Goal: Task Accomplishment & Management: Use online tool/utility

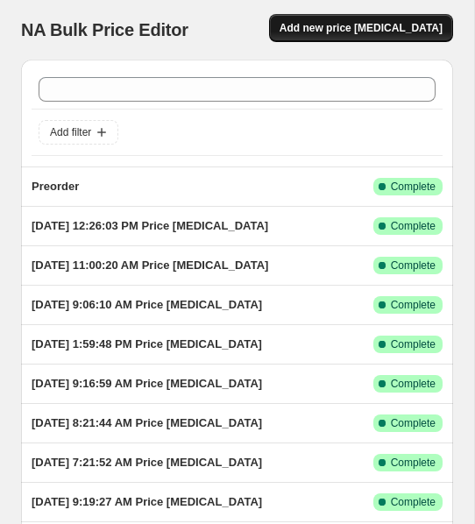
click at [334, 34] on span "Add new price [MEDICAL_DATA]" at bounding box center [361, 28] width 163 height 14
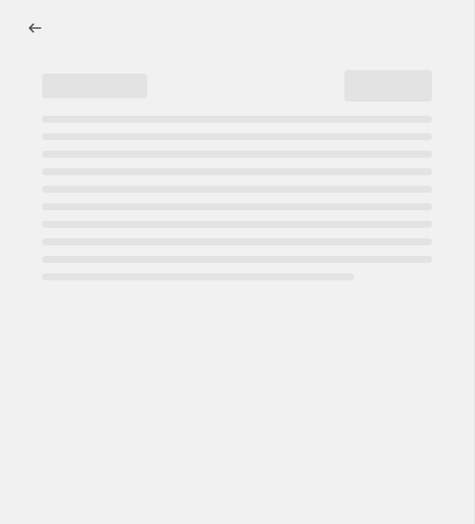
select select "percentage"
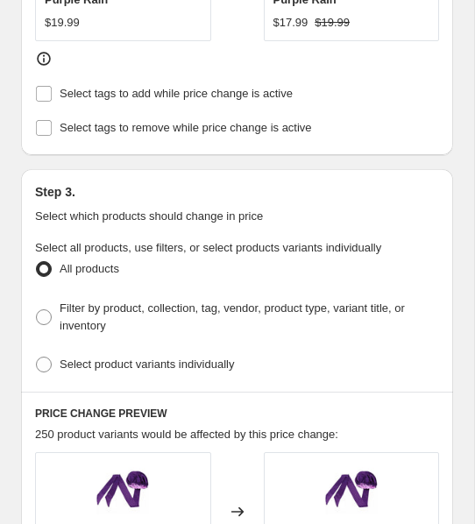
scroll to position [1044, 0]
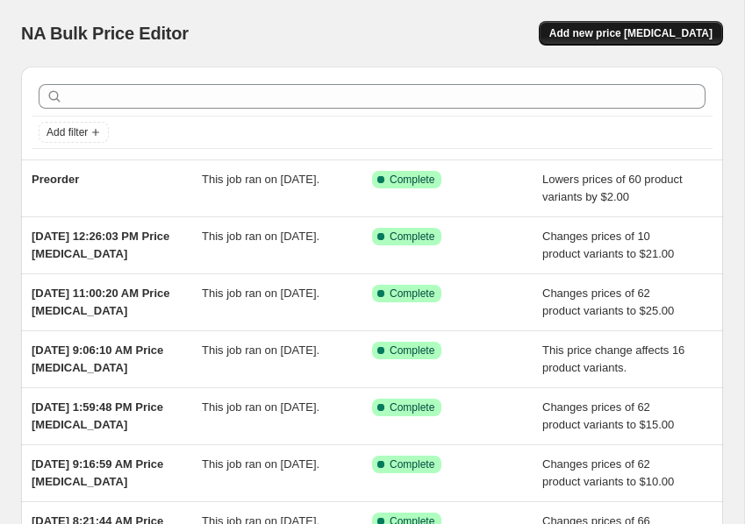
click at [613, 37] on span "Add new price [MEDICAL_DATA]" at bounding box center [630, 33] width 163 height 14
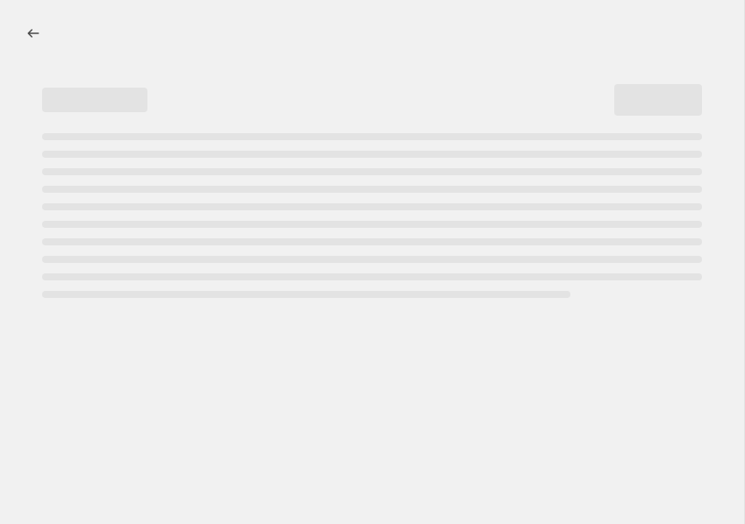
select select "percentage"
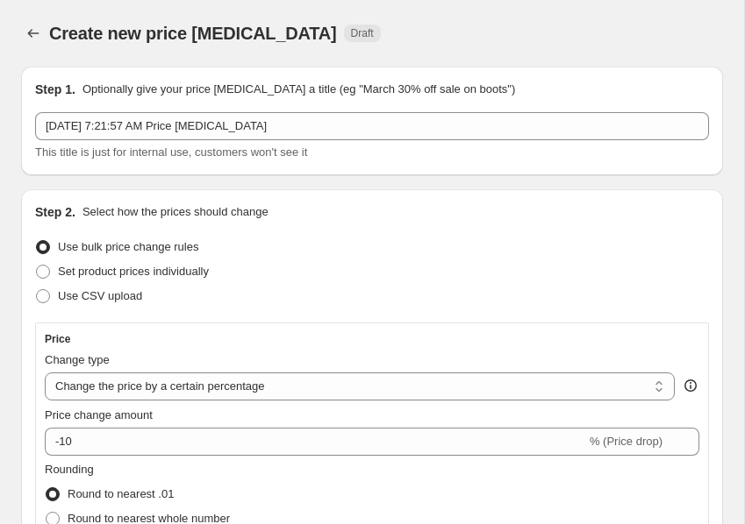
scroll to position [15, 0]
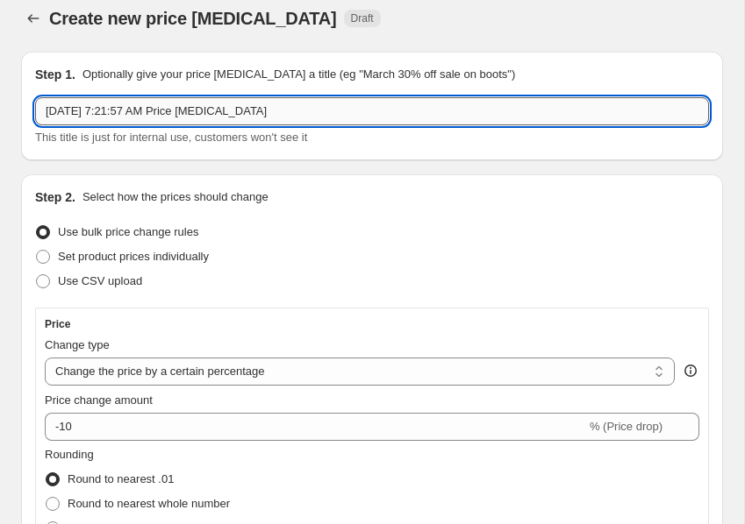
click at [280, 116] on input "Sep 29, 2025, 7:21:57 AM Price change job" at bounding box center [372, 111] width 674 height 28
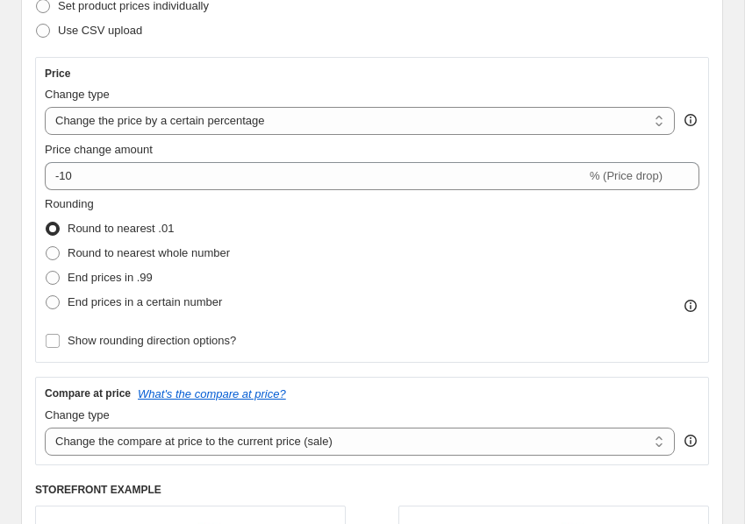
scroll to position [271, 0]
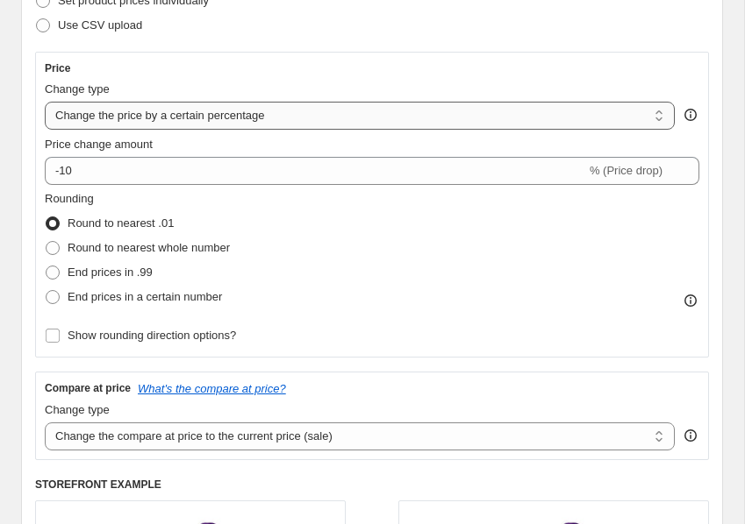
type input "flag"
click at [294, 111] on select "Change the price to a certain amount Change the price by a certain amount Chang…" at bounding box center [360, 116] width 630 height 28
select select "ecap"
click at [45, 102] on select "Change the price to a certain amount Change the price by a certain amount Chang…" at bounding box center [360, 116] width 630 height 28
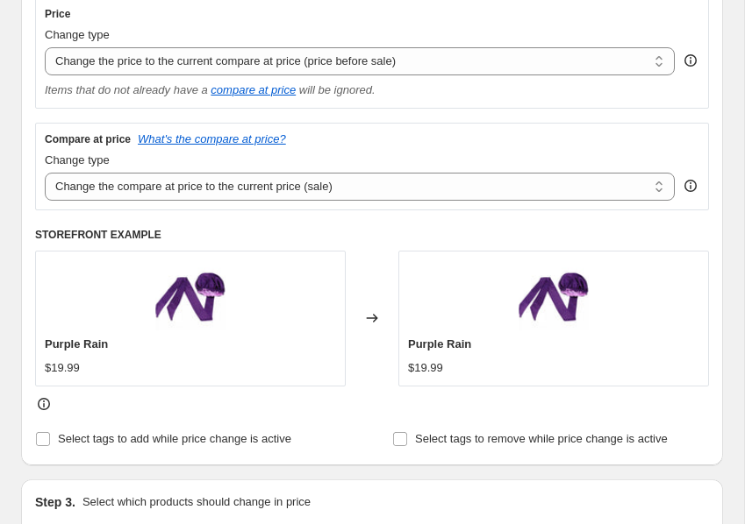
scroll to position [328, 0]
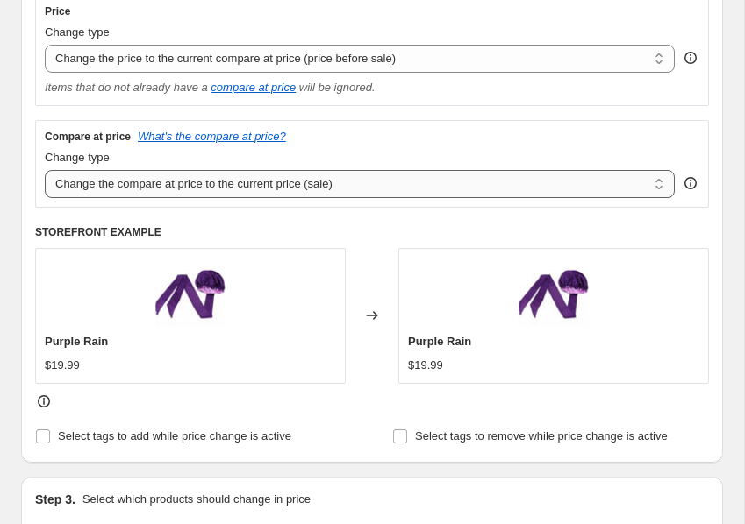
click at [225, 186] on select "Change the compare at price to the current price (sale) Change the compare at p…" at bounding box center [360, 184] width 630 height 28
select select "bp"
click at [45, 170] on select "Change the compare at price to the current price (sale) Change the compare at p…" at bounding box center [360, 184] width 630 height 28
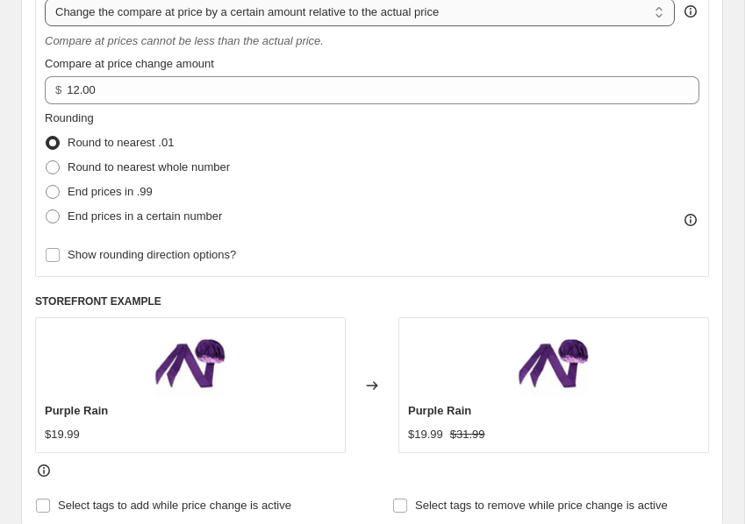
scroll to position [505, 0]
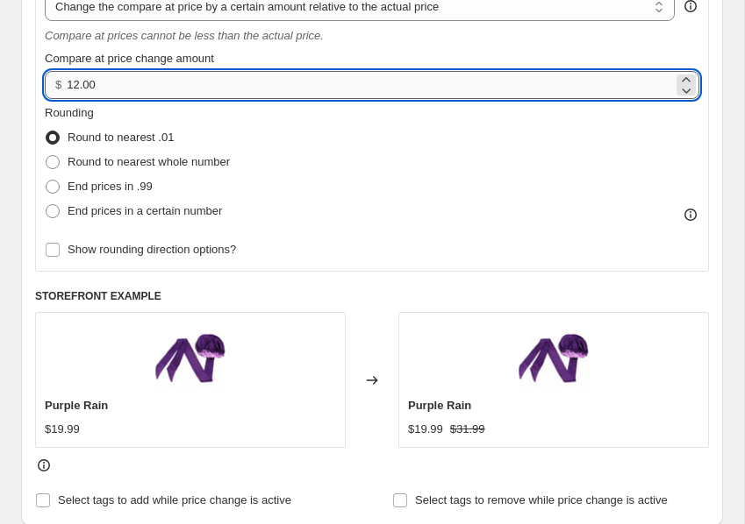
click at [179, 88] on input "12.00" at bounding box center [370, 85] width 606 height 28
click at [178, 88] on input "12.00" at bounding box center [370, 85] width 606 height 28
type input "1"
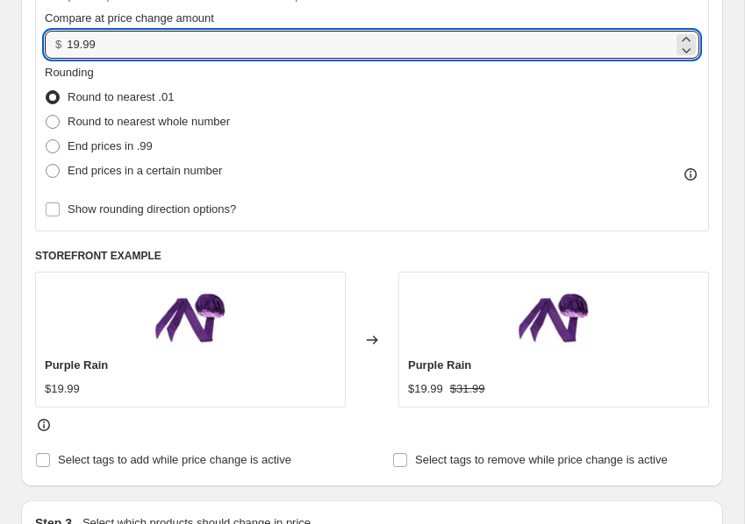
scroll to position [546, 0]
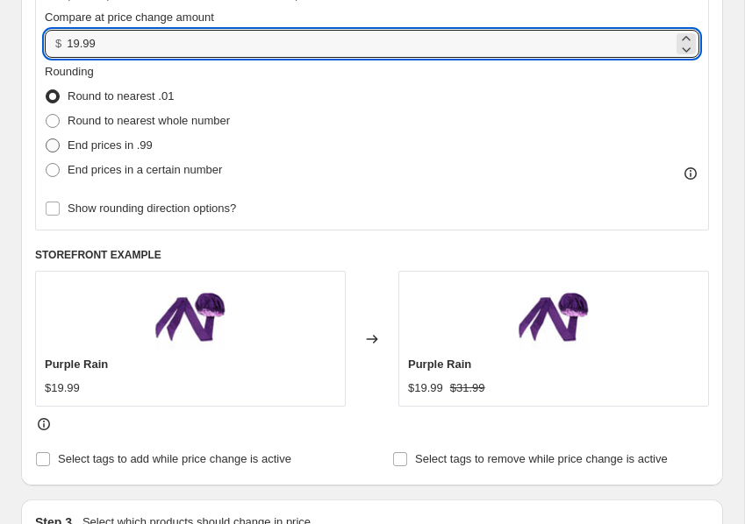
type input "19.99"
click at [53, 145] on span at bounding box center [53, 146] width 14 height 14
click at [46, 139] on input "End prices in .99" at bounding box center [46, 139] width 1 height 1
radio input "true"
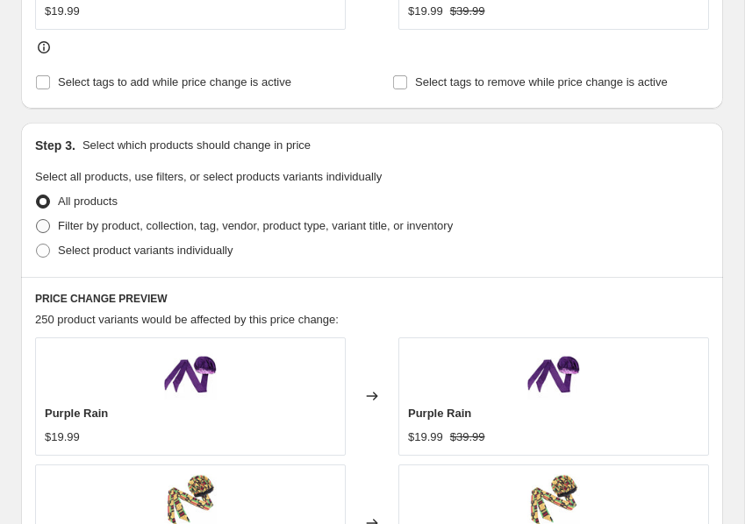
scroll to position [930, 0]
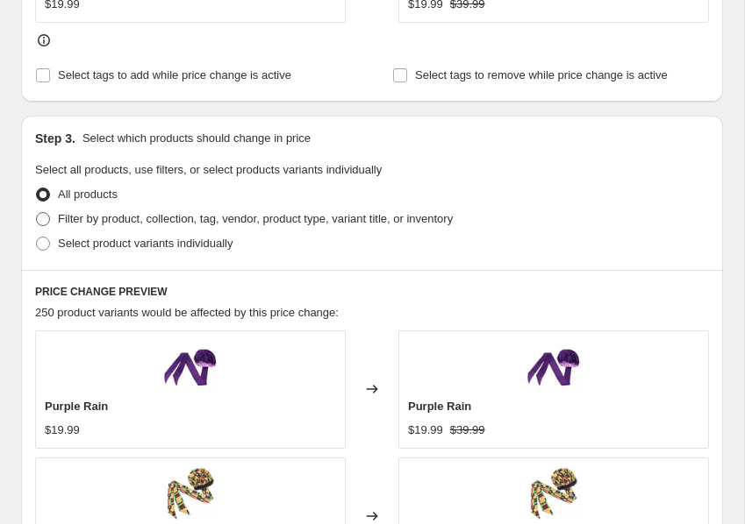
click at [47, 218] on span at bounding box center [43, 219] width 14 height 14
click at [37, 213] on input "Filter by product, collection, tag, vendor, product type, variant title, or inv…" at bounding box center [36, 212] width 1 height 1
radio input "true"
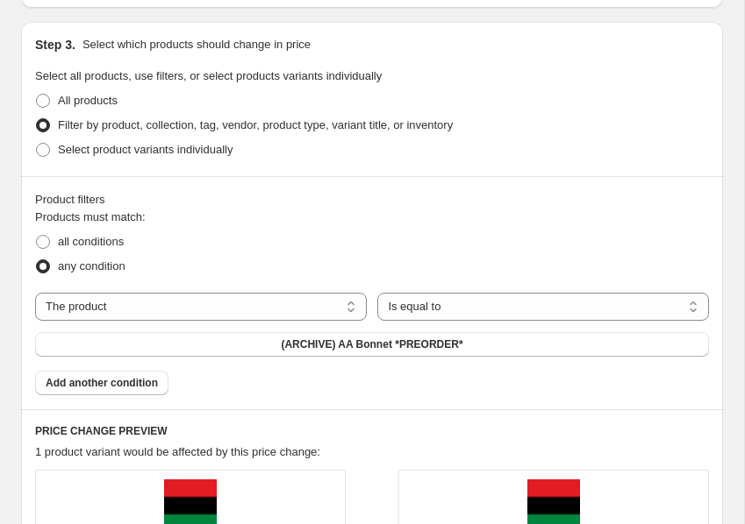
scroll to position [1047, 0]
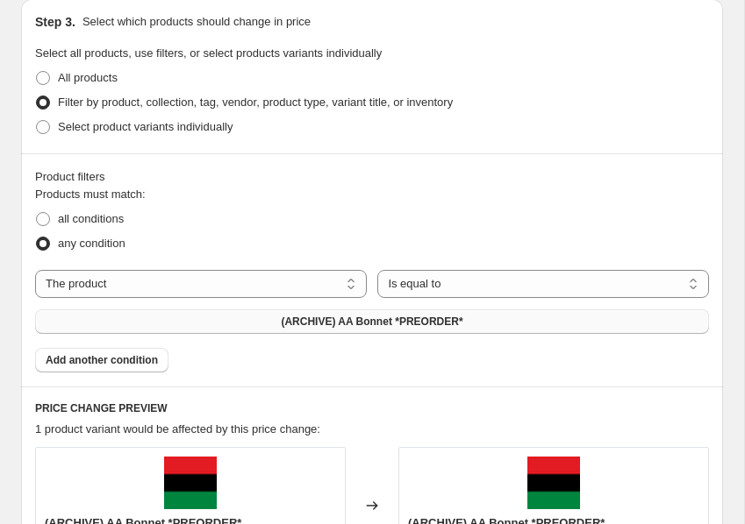
click at [227, 317] on button "(ARCHIVE) AA Bonnet *PREORDER*" at bounding box center [372, 322] width 674 height 25
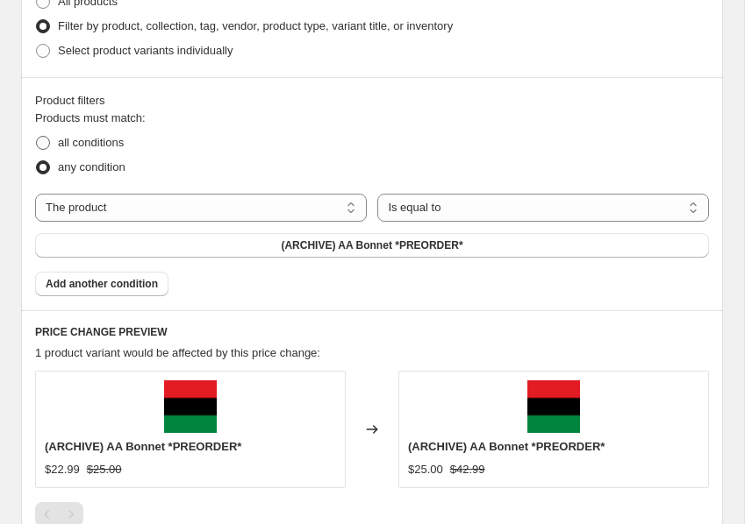
scroll to position [1130, 0]
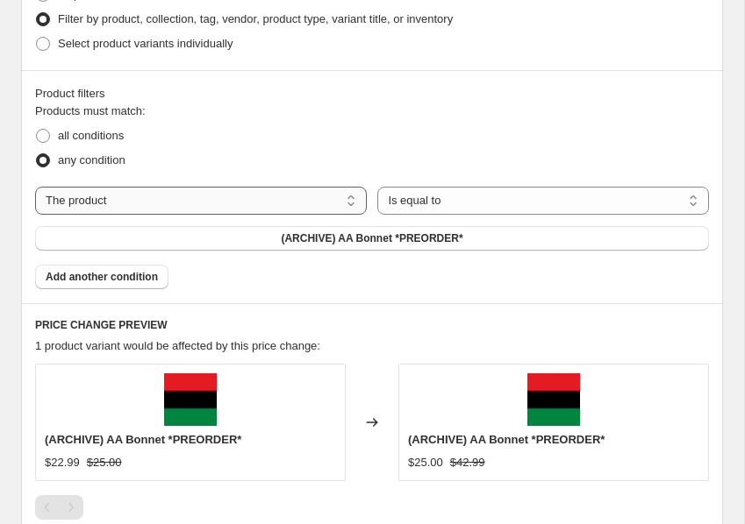
click at [274, 203] on select "The product The product's collection The product's tag The product's vendor The…" at bounding box center [200, 201] width 331 height 28
select select "collection"
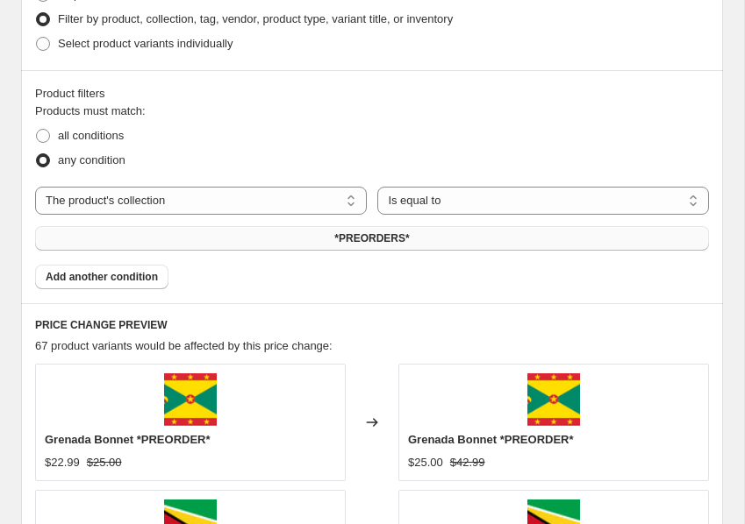
click at [247, 243] on button "*PREORDERS*" at bounding box center [372, 238] width 674 height 25
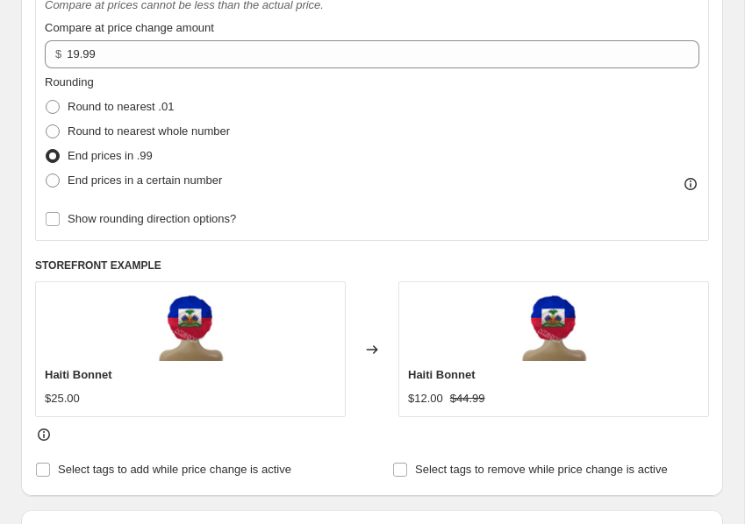
scroll to position [539, 0]
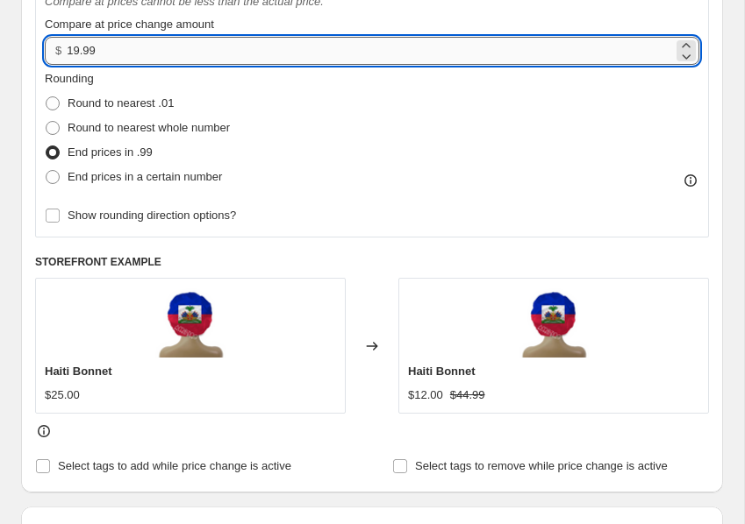
click at [169, 51] on input "19.99" at bounding box center [370, 51] width 606 height 28
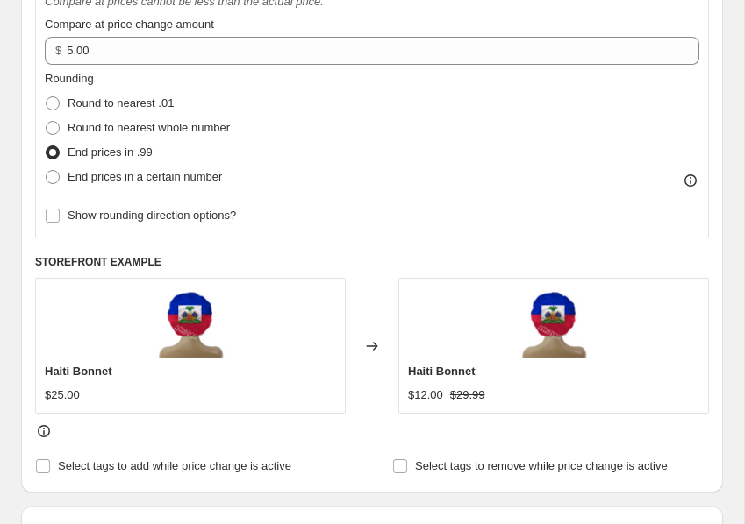
click at [287, 98] on div "Rounding Round to nearest .01 Round to nearest whole number End prices in .99 E…" at bounding box center [372, 129] width 654 height 119
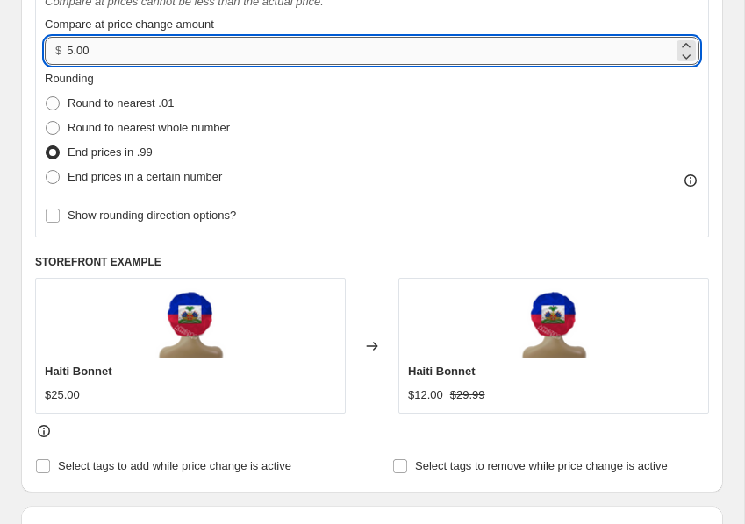
click at [246, 53] on input "5.00" at bounding box center [370, 51] width 606 height 28
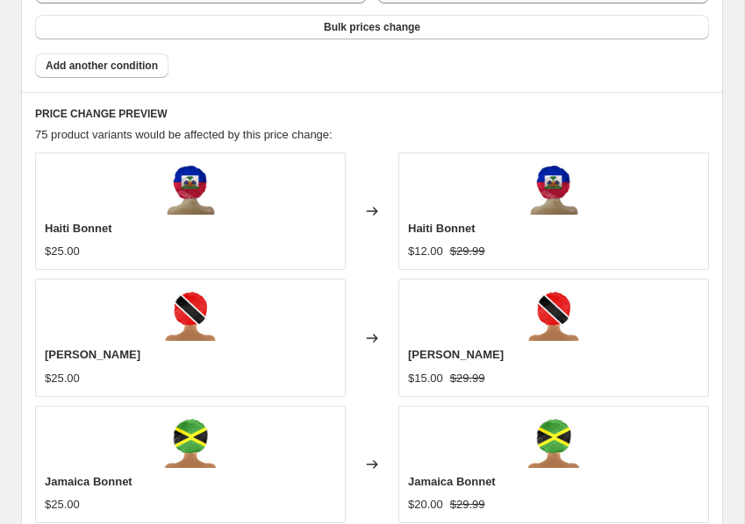
scroll to position [1365, 0]
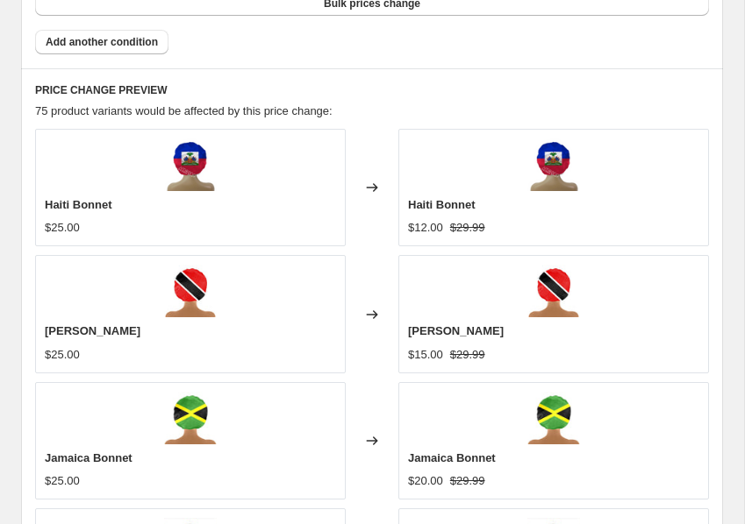
type input "19.99"
click at [364, 245] on div "Changed to" at bounding box center [372, 188] width 53 height 118
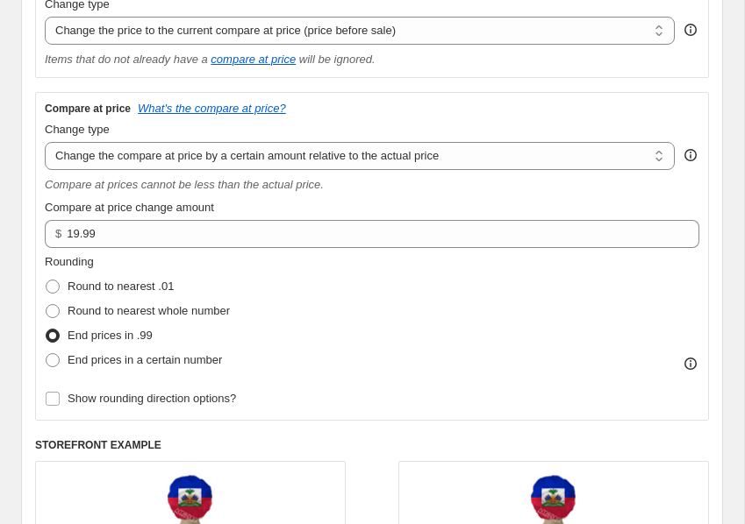
scroll to position [355, 0]
click at [373, 161] on select "Change the compare at price to the current price (sale) Change the compare at p…" at bounding box center [360, 157] width 630 height 28
select select "to"
click at [45, 143] on select "Change the compare at price to the current price (sale) Change the compare at p…" at bounding box center [360, 157] width 630 height 28
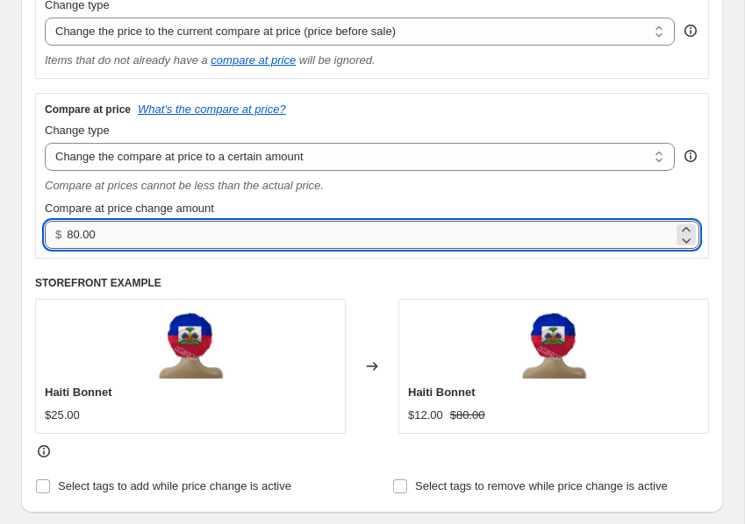
click at [110, 232] on input "80.00" at bounding box center [370, 235] width 606 height 28
click at [111, 232] on input "80.00" at bounding box center [370, 235] width 606 height 28
type input "19.99"
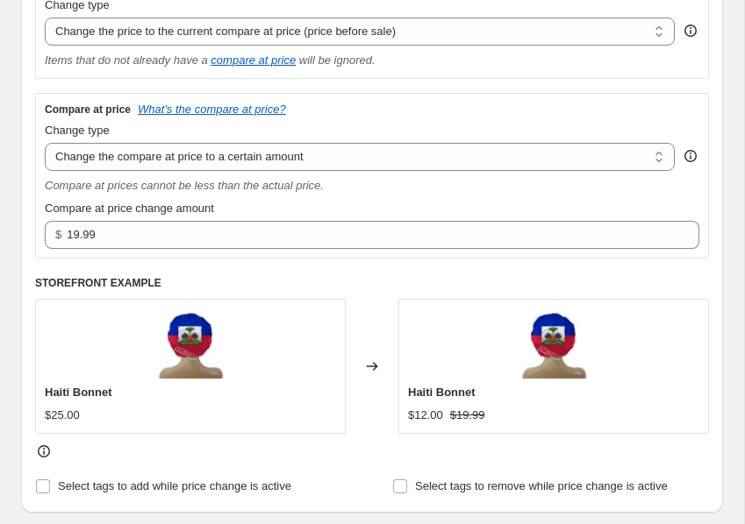
click at [417, 207] on div "Compare at price change amount" at bounding box center [372, 209] width 654 height 18
click at [175, 166] on select "Change the compare at price to the current price (sale) Change the compare at p…" at bounding box center [360, 157] width 630 height 28
select select "bp"
click at [45, 143] on select "Change the compare at price to the current price (sale) Change the compare at p…" at bounding box center [360, 157] width 630 height 28
type input "12.00"
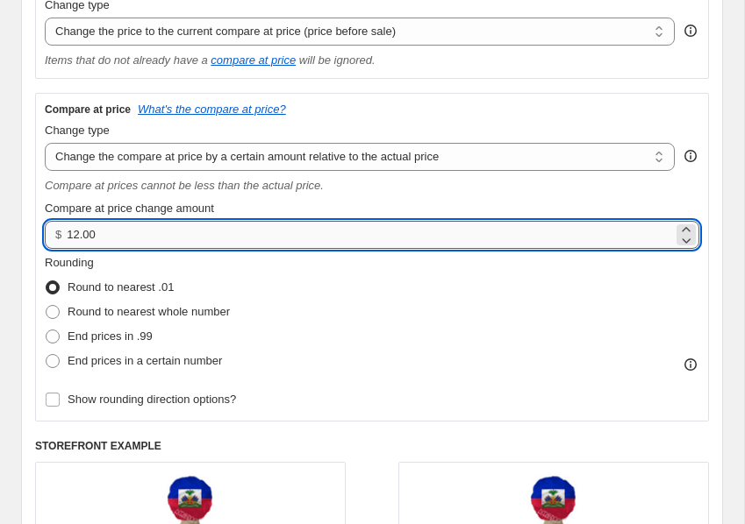
click at [156, 233] on input "12.00" at bounding box center [370, 235] width 606 height 28
click at [210, 158] on select "Change the compare at price to the current price (sale) Change the compare at p…" at bounding box center [360, 157] width 630 height 28
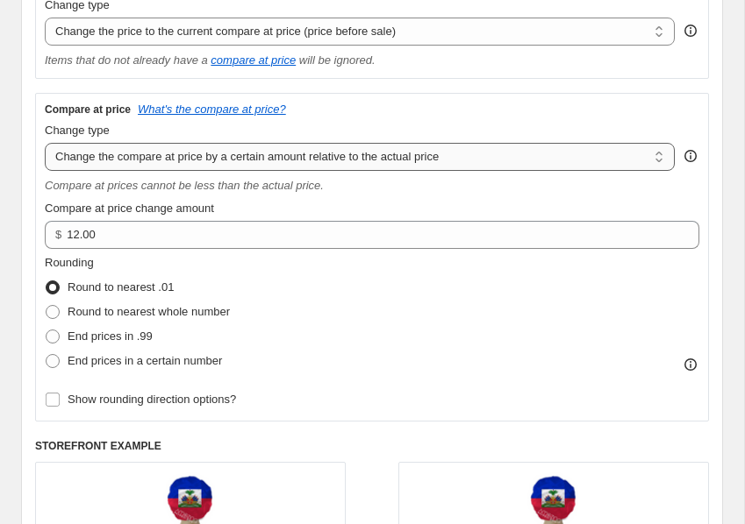
select select "pp"
click at [45, 143] on select "Change the compare at price to the current price (sale) Change the compare at p…" at bounding box center [360, 157] width 630 height 28
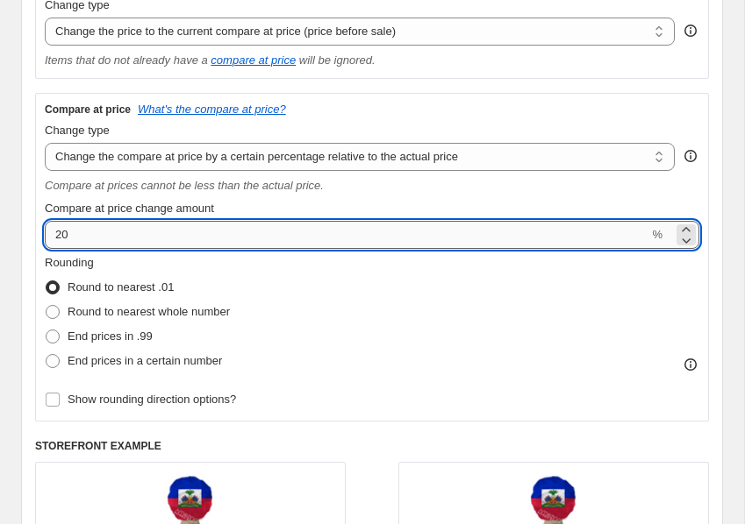
click at [149, 239] on input "20" at bounding box center [346, 235] width 603 height 28
type input "2"
type input "19.99"
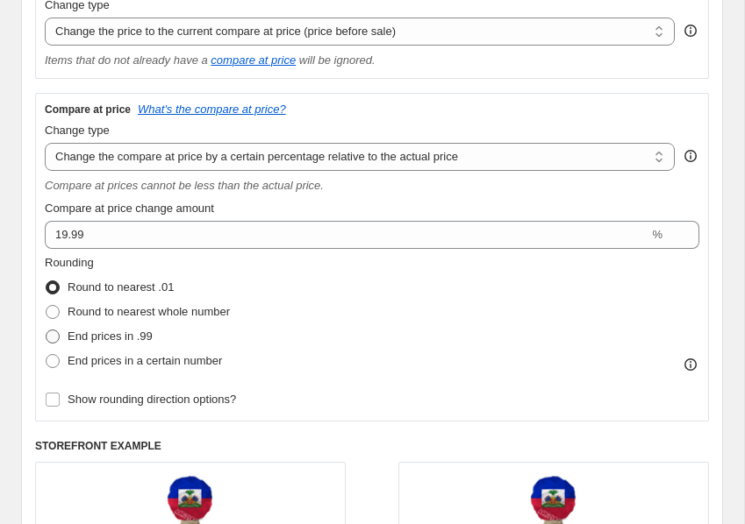
click at [125, 332] on span "End prices in .99" at bounding box center [110, 336] width 85 height 13
click at [46, 331] on input "End prices in .99" at bounding box center [46, 330] width 1 height 1
radio input "true"
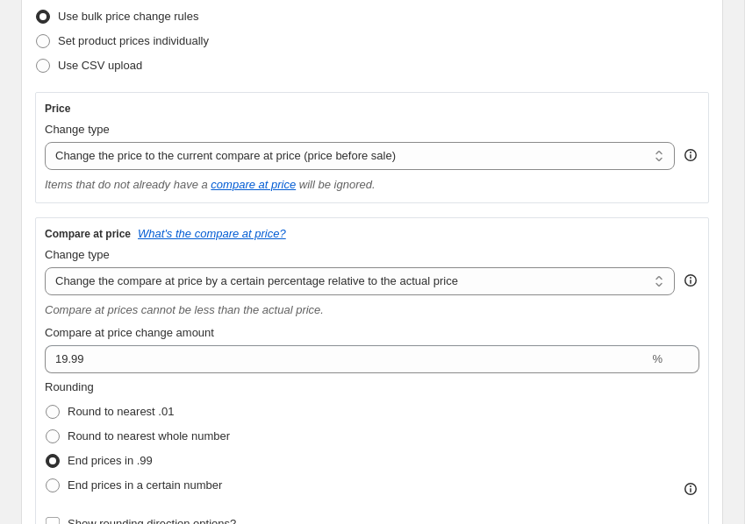
scroll to position [239, 0]
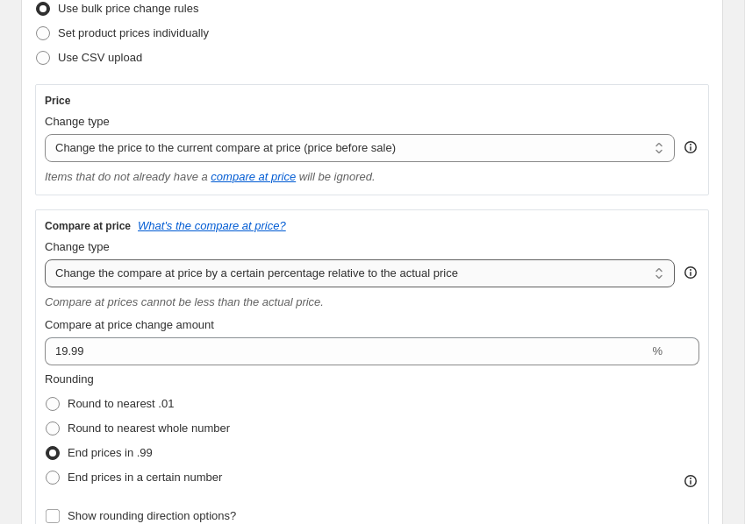
click at [161, 272] on select "Change the compare at price to the current price (sale) Change the compare at p…" at bounding box center [360, 274] width 630 height 28
click at [221, 150] on select "Change the price to a certain amount Change the price by a certain amount Chang…" at bounding box center [360, 148] width 630 height 28
click at [124, 146] on select "Change the price to a certain amount Change the price by a certain amount Chang…" at bounding box center [360, 148] width 630 height 28
click at [86, 147] on select "Change the price to a certain amount Change the price by a certain amount Chang…" at bounding box center [360, 148] width 630 height 28
select select "to"
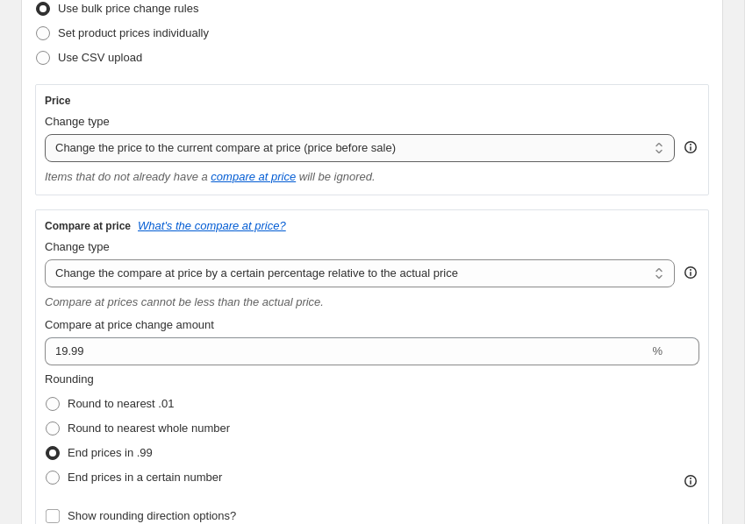
click at [45, 134] on select "Change the price to a certain amount Change the price by a certain amount Chang…" at bounding box center [360, 148] width 630 height 28
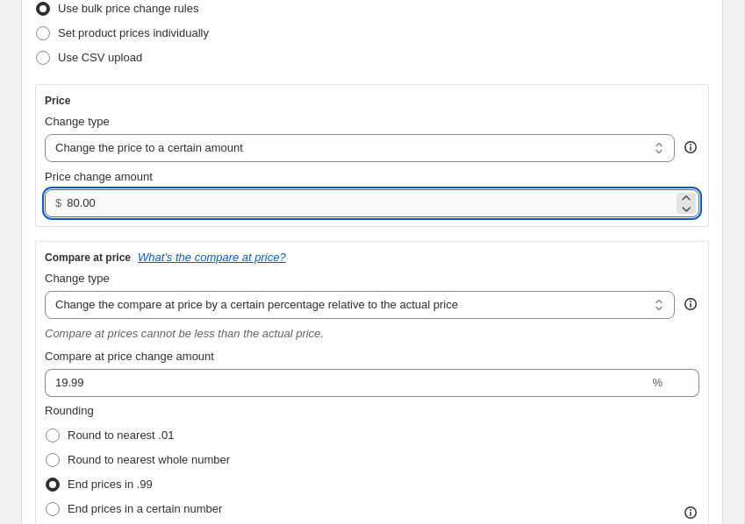
click at [104, 197] on input "80.00" at bounding box center [370, 203] width 606 height 28
click at [105, 197] on input "80.00" at bounding box center [370, 203] width 606 height 28
type input "25.00"
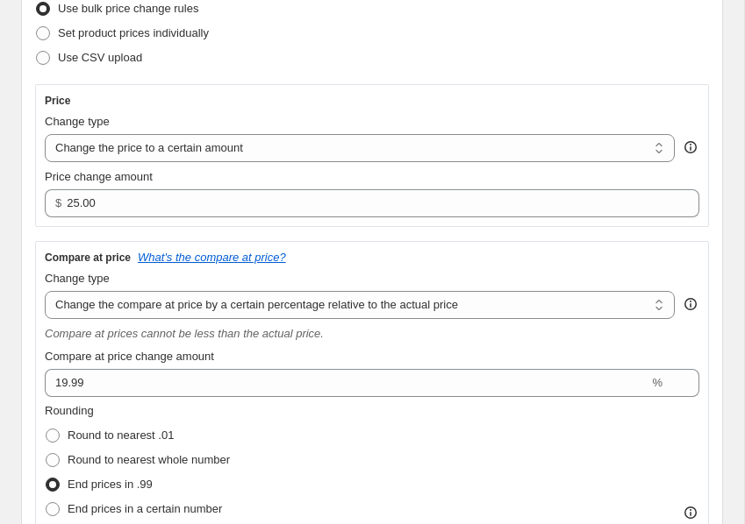
click at [28, 232] on div "Step 2. Select how the prices should change Use bulk price change rules Set pro…" at bounding box center [372, 388] width 702 height 874
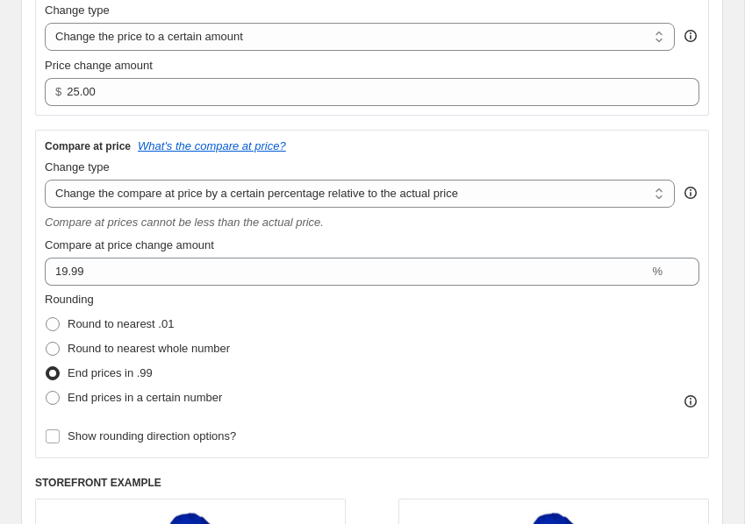
scroll to position [347, 0]
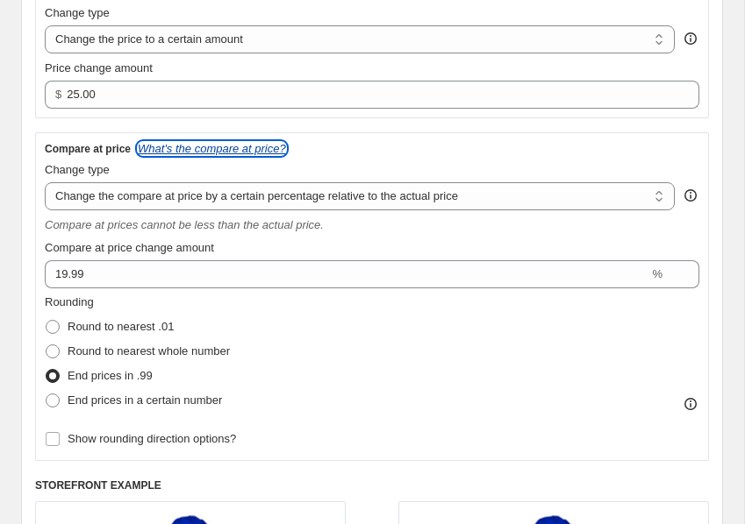
click at [164, 147] on icon "What's the compare at price?" at bounding box center [212, 148] width 148 height 13
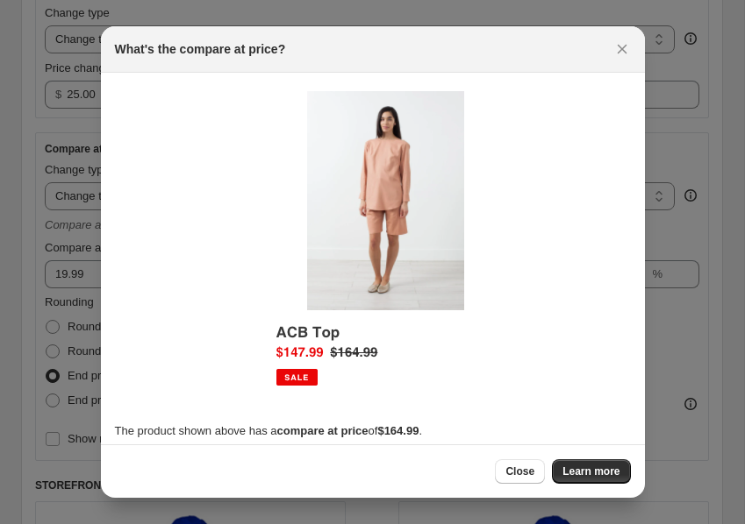
scroll to position [10, 0]
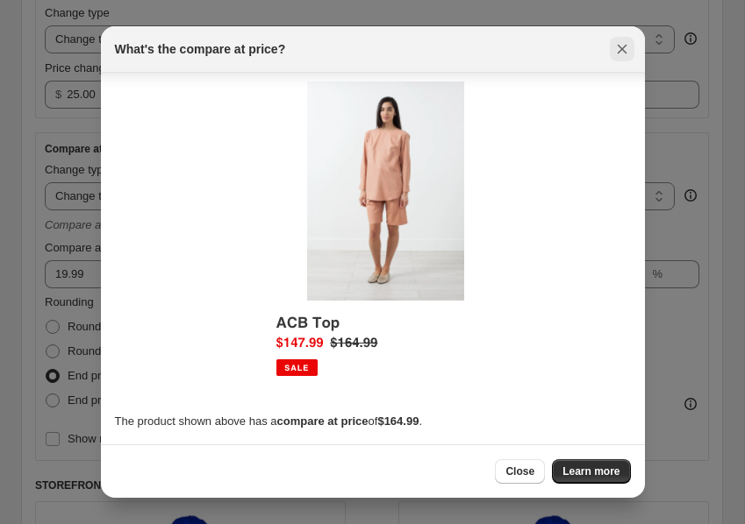
click at [626, 41] on icon "Close" at bounding box center [622, 49] width 18 height 18
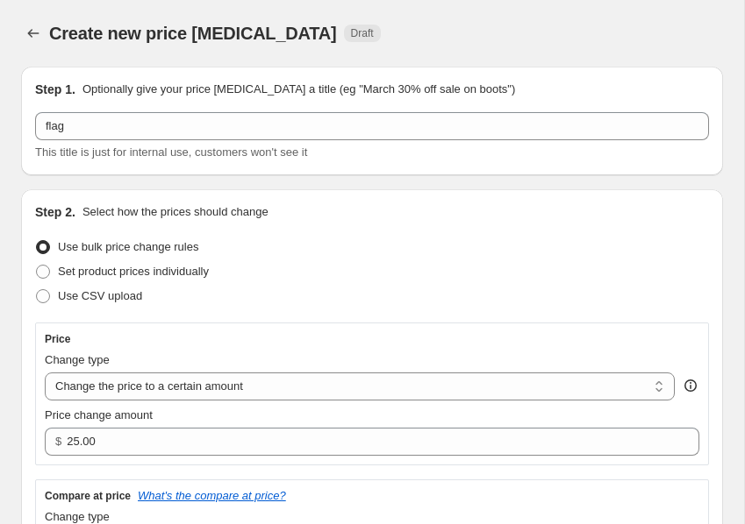
scroll to position [347, 0]
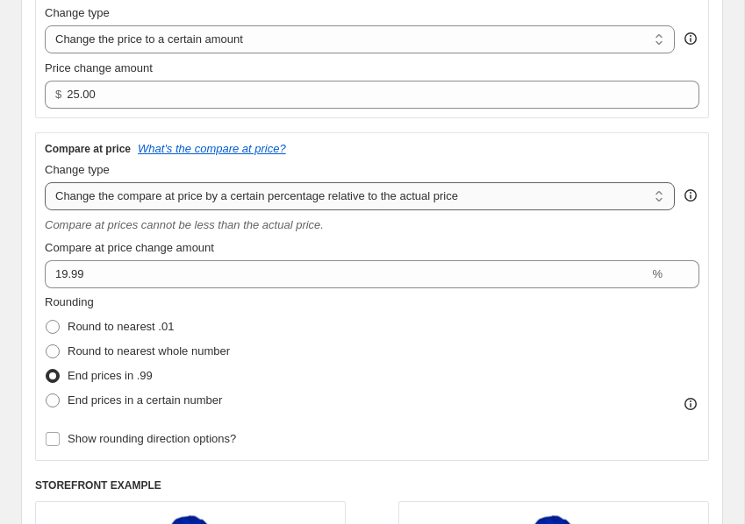
click at [223, 206] on select "Change the compare at price to the current price (sale) Change the compare at p…" at bounding box center [360, 196] width 630 height 28
select select "no_change"
click at [45, 182] on select "Change the compare at price to the current price (sale) Change the compare at p…" at bounding box center [360, 196] width 630 height 28
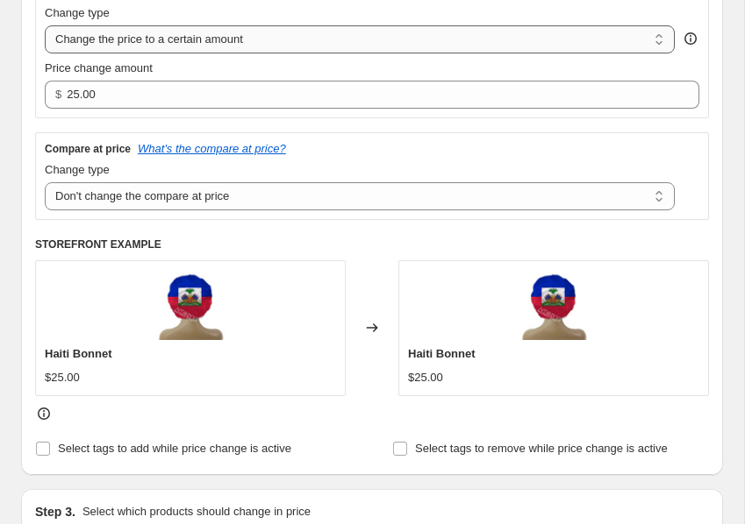
click at [203, 39] on select "Change the price to a certain amount Change the price by a certain amount Chang…" at bounding box center [360, 39] width 630 height 28
click at [45, 25] on select "Change the price to a certain amount Change the price by a certain amount Chang…" at bounding box center [360, 39] width 630 height 28
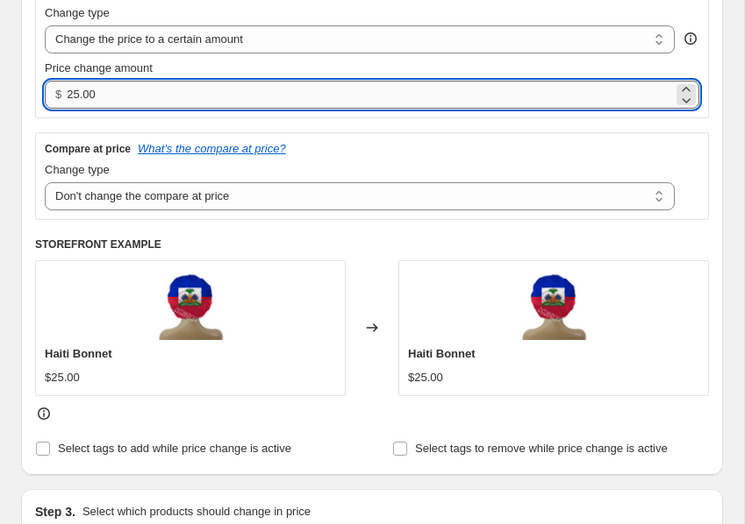
click at [122, 103] on input "25.00" at bounding box center [370, 95] width 606 height 28
type input "19.99"
click at [337, 145] on div "Compare at price What's the compare at price?" at bounding box center [372, 149] width 654 height 14
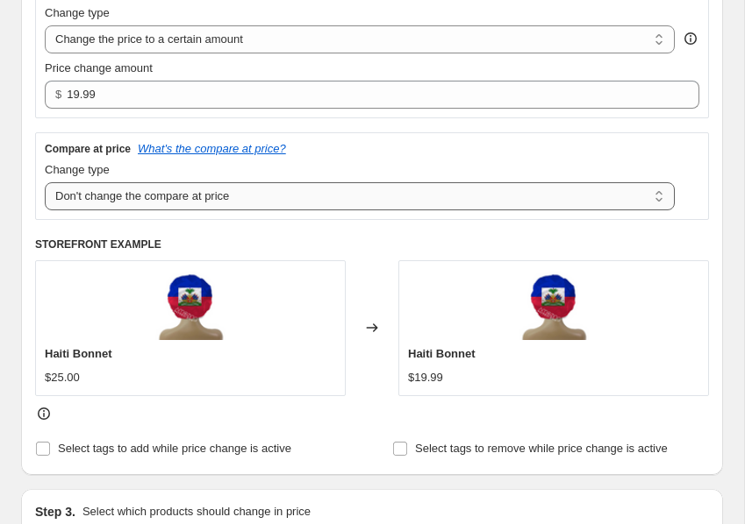
click at [184, 198] on select "Change the compare at price to the current price (sale) Change the compare at p…" at bounding box center [360, 196] width 630 height 28
select select "ep"
click at [45, 182] on select "Change the compare at price to the current price (sale) Change the compare at p…" at bounding box center [360, 196] width 630 height 28
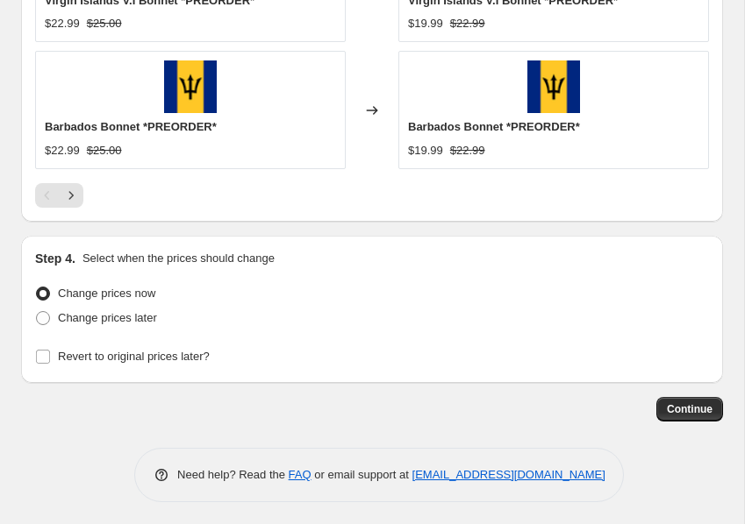
scroll to position [1742, 0]
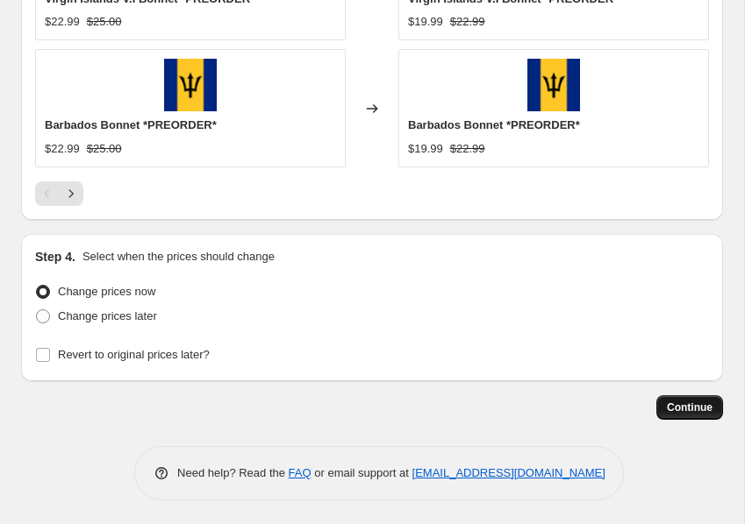
click at [665, 410] on button "Continue" at bounding box center [689, 408] width 67 height 25
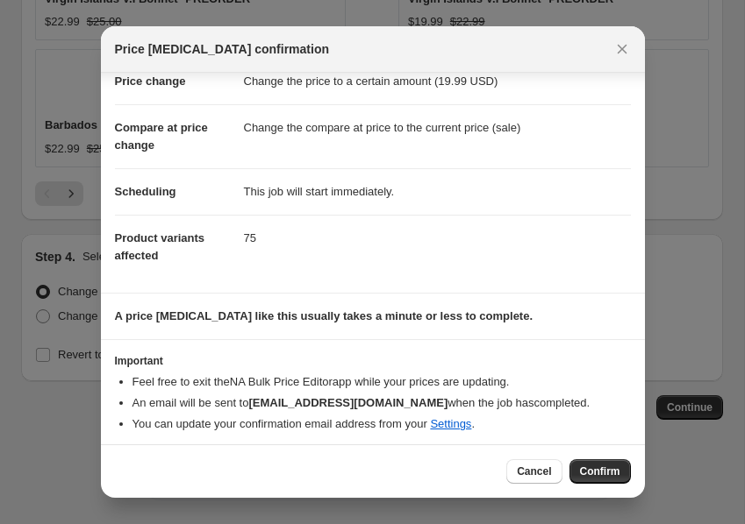
scroll to position [52, 0]
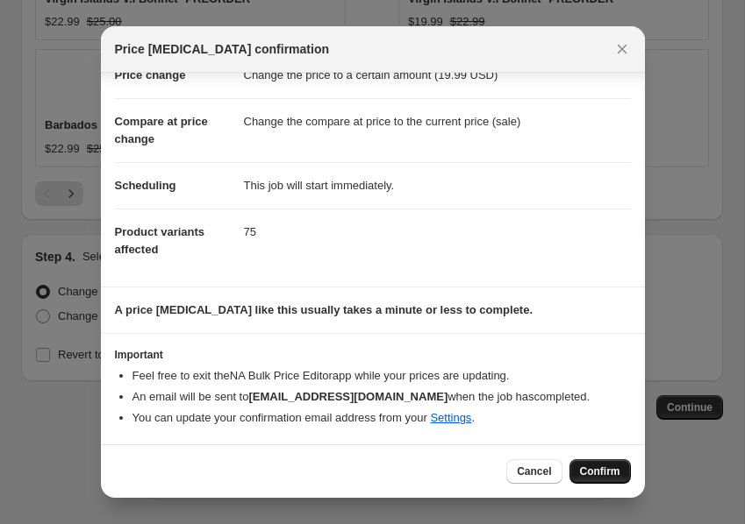
click at [581, 468] on span "Confirm" at bounding box center [600, 472] width 40 height 14
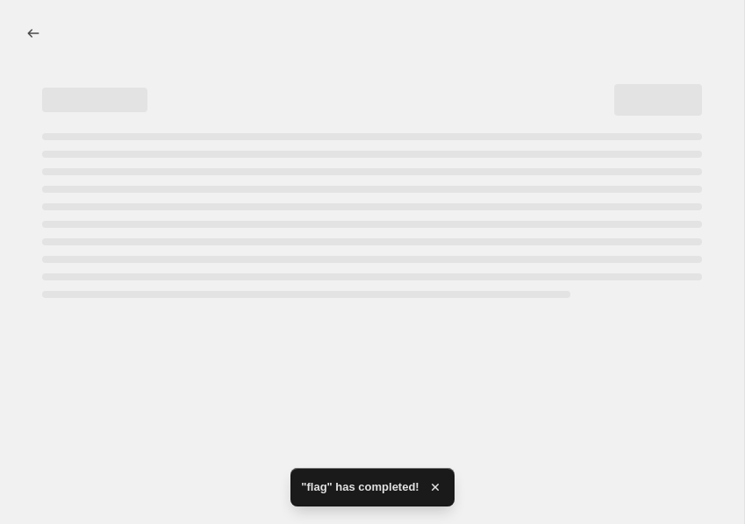
select select "collection"
